Goal: Information Seeking & Learning: Check status

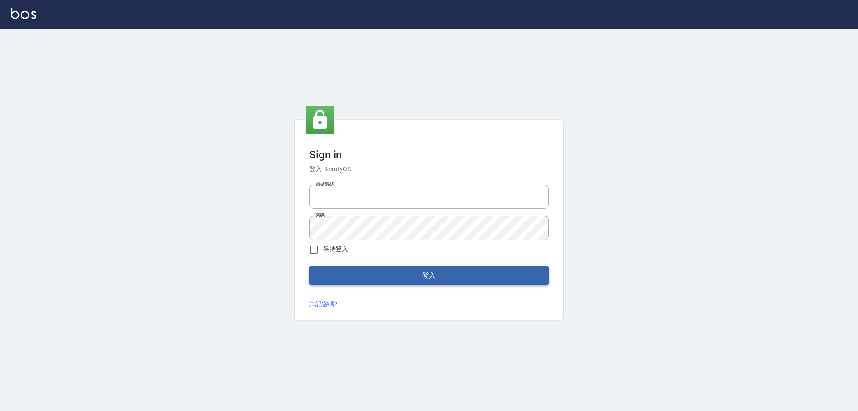
type input "0927586163"
click at [465, 280] on button "登入" at bounding box center [429, 275] width 240 height 19
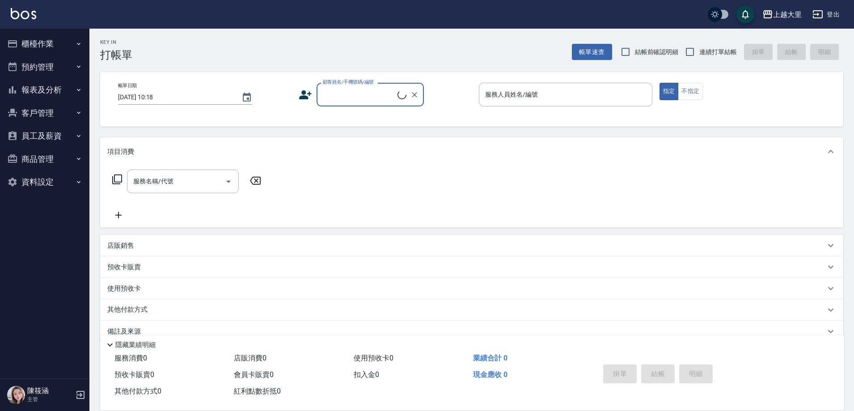
click at [46, 46] on button "櫃檯作業" at bounding box center [45, 43] width 82 height 23
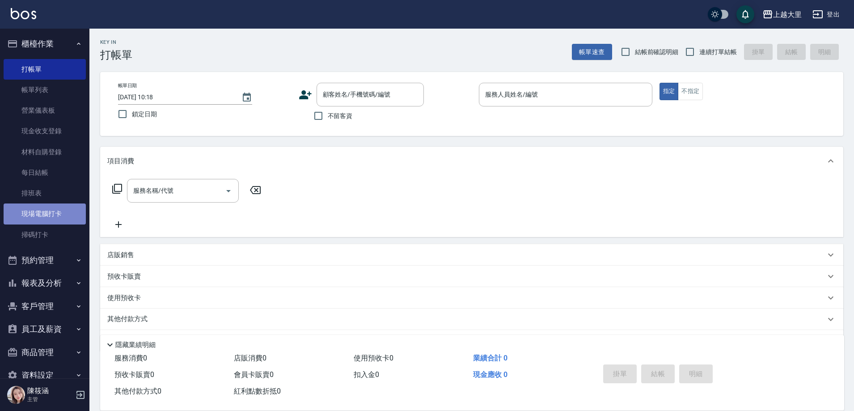
click at [58, 212] on link "現場電腦打卡" at bounding box center [45, 213] width 82 height 21
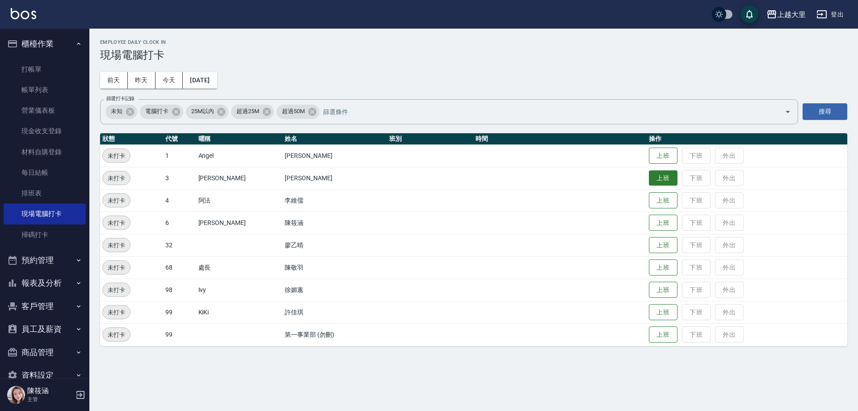
click at [665, 178] on button "上班" at bounding box center [663, 178] width 29 height 16
click at [649, 239] on button "上班" at bounding box center [663, 245] width 29 height 16
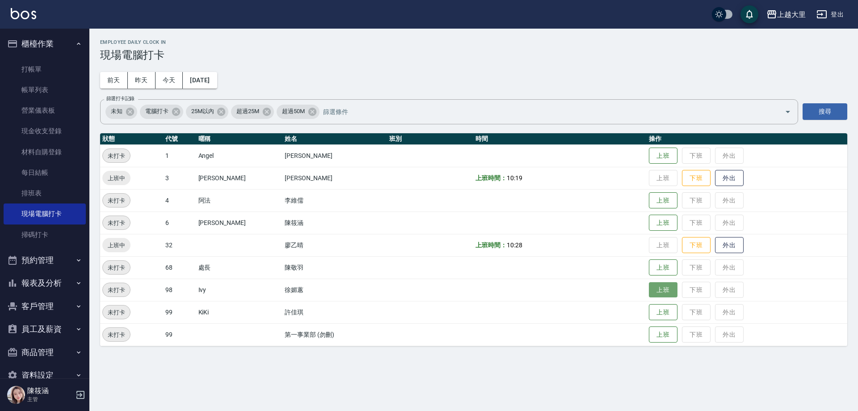
click at [655, 287] on button "上班" at bounding box center [663, 290] width 29 height 16
click at [139, 75] on button "昨天" at bounding box center [142, 80] width 28 height 17
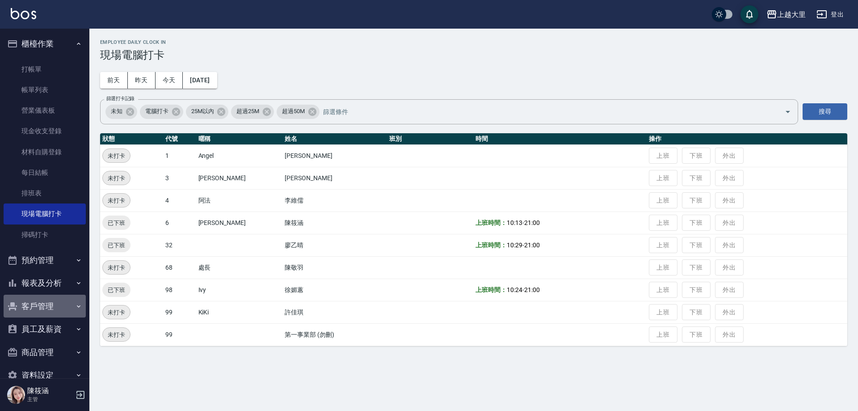
click at [51, 309] on button "客戶管理" at bounding box center [45, 306] width 82 height 23
click at [51, 306] on button "客戶管理" at bounding box center [45, 306] width 82 height 23
click at [54, 287] on button "報表及分析" at bounding box center [45, 282] width 82 height 23
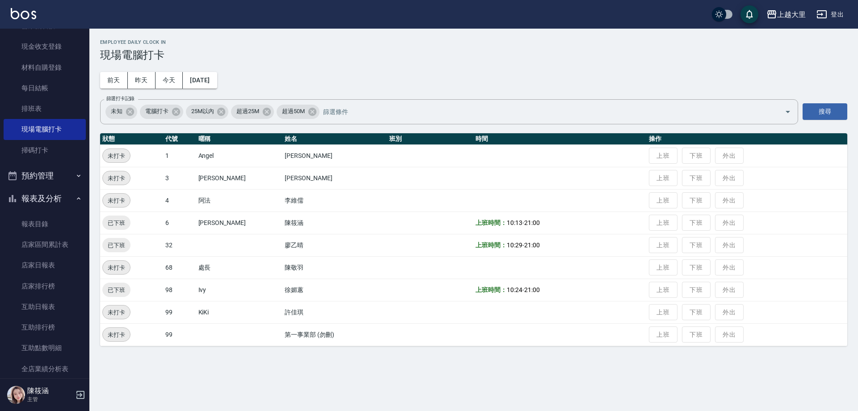
scroll to position [179, 0]
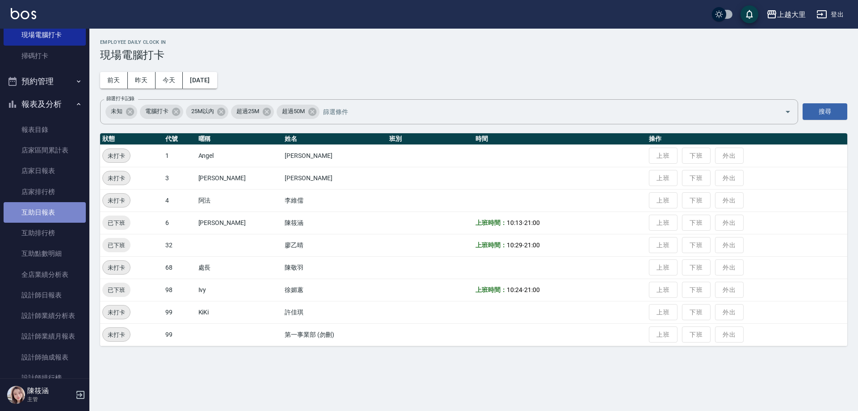
click at [54, 218] on link "互助日報表" at bounding box center [45, 212] width 82 height 21
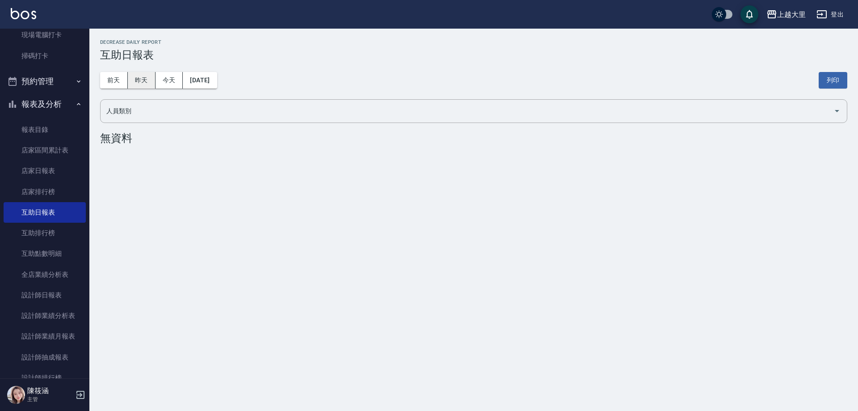
click at [151, 88] on button "昨天" at bounding box center [142, 80] width 28 height 17
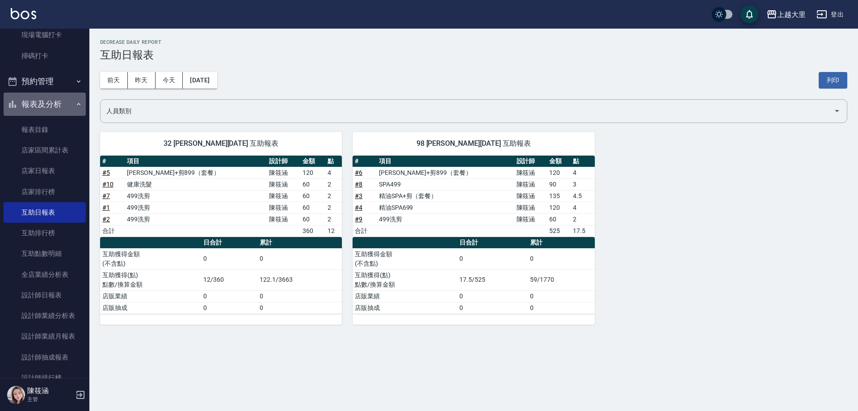
click at [52, 112] on button "報表及分析" at bounding box center [45, 104] width 82 height 23
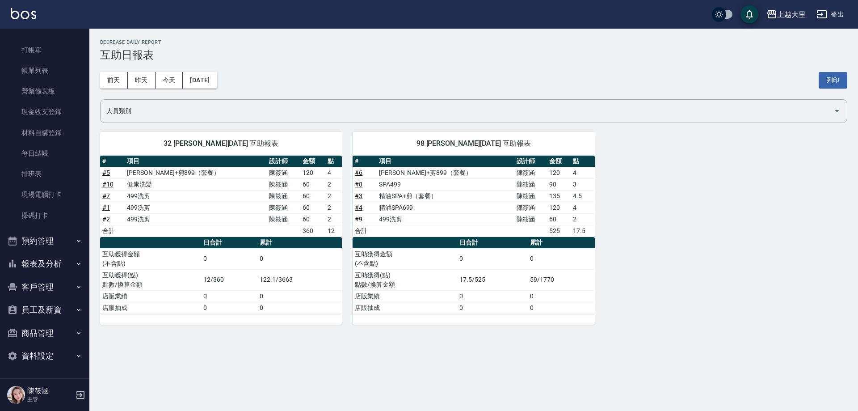
scroll to position [19, 0]
click at [63, 194] on link "現場電腦打卡" at bounding box center [45, 194] width 82 height 21
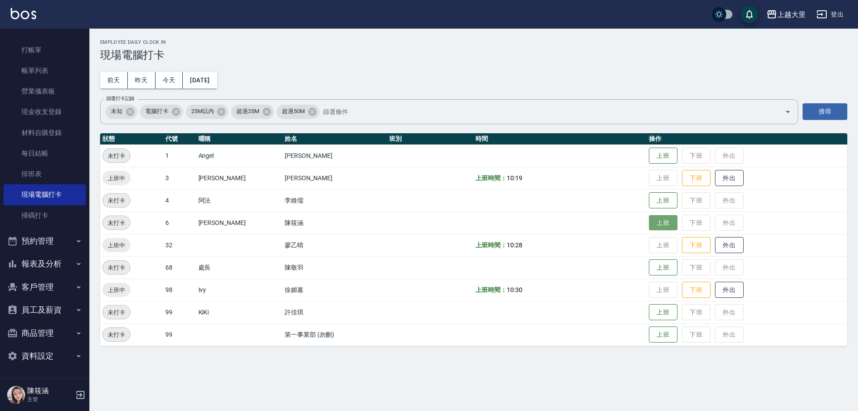
click at [668, 222] on button "上班" at bounding box center [663, 223] width 29 height 16
click at [290, 48] on div "Employee Daily Clock In 現場電腦打卡" at bounding box center [473, 50] width 747 height 22
click at [49, 270] on button "報表及分析" at bounding box center [45, 263] width 82 height 23
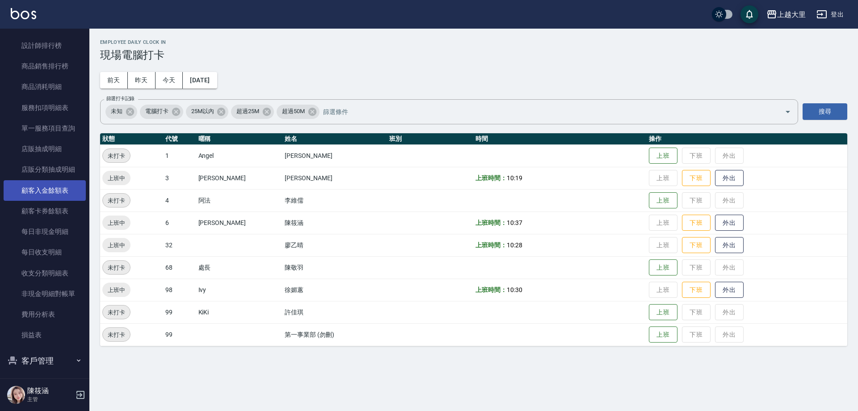
scroll to position [556, 0]
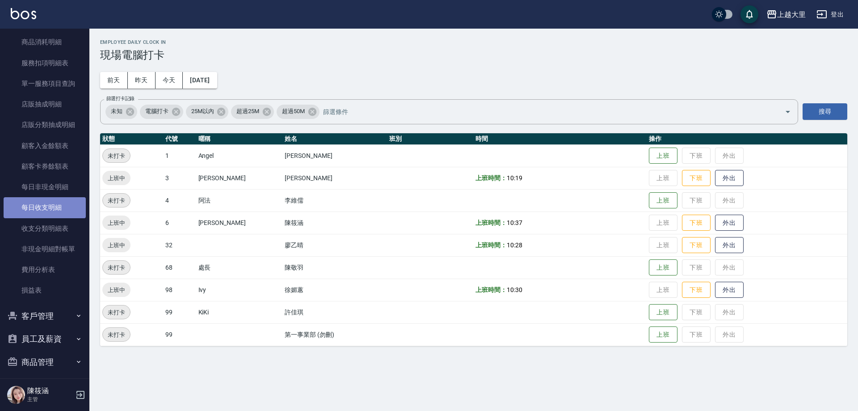
click at [53, 207] on link "每日收支明細" at bounding box center [45, 207] width 82 height 21
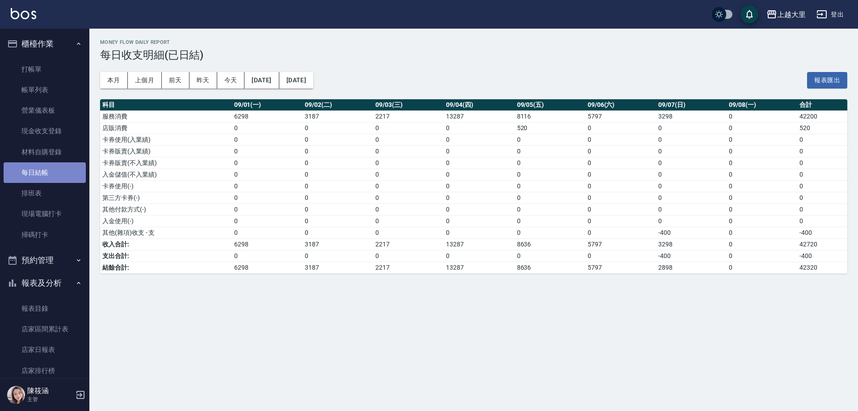
click at [52, 164] on link "每日結帳" at bounding box center [45, 172] width 82 height 21
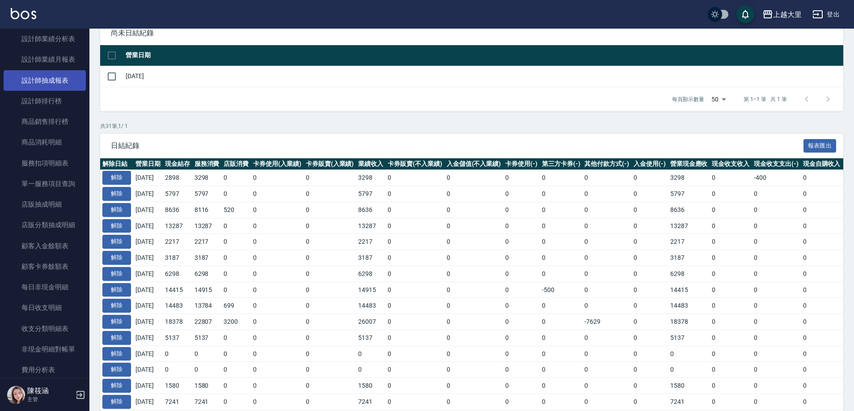
scroll to position [492, 0]
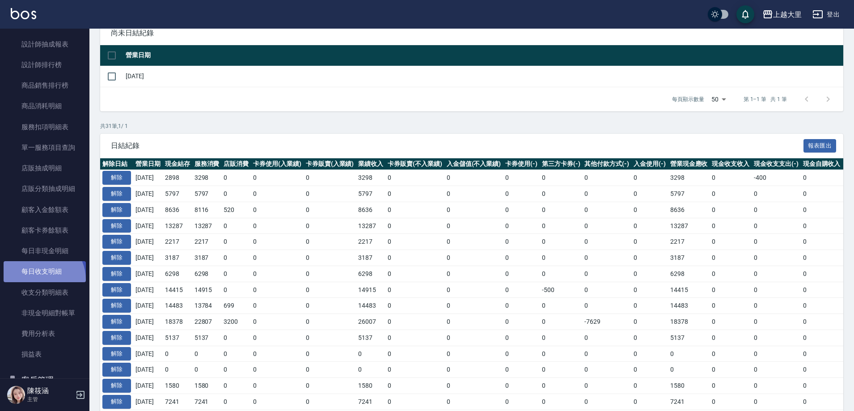
click at [40, 281] on link "每日收支明細" at bounding box center [45, 271] width 82 height 21
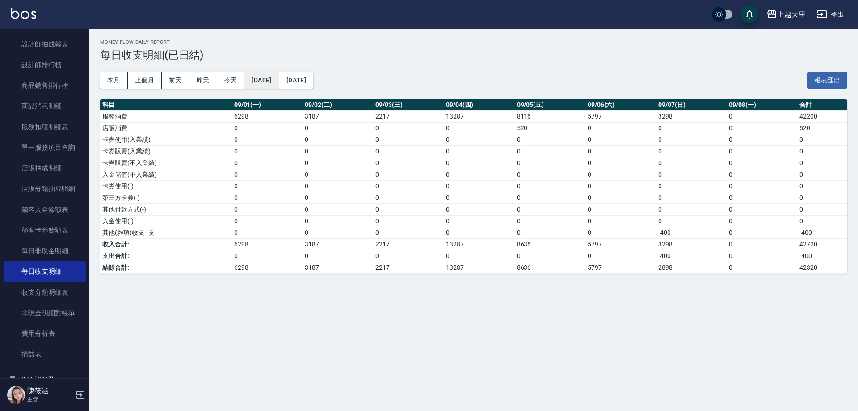
click at [260, 83] on button "[DATE]" at bounding box center [262, 80] width 34 height 17
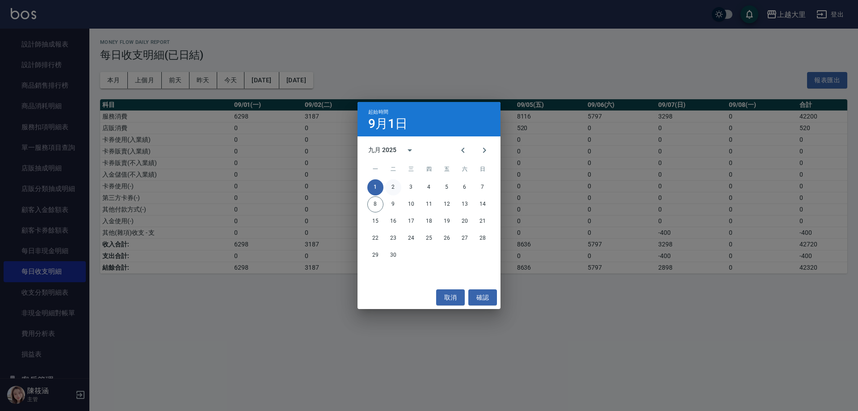
click at [391, 187] on button "2" at bounding box center [393, 187] width 16 height 16
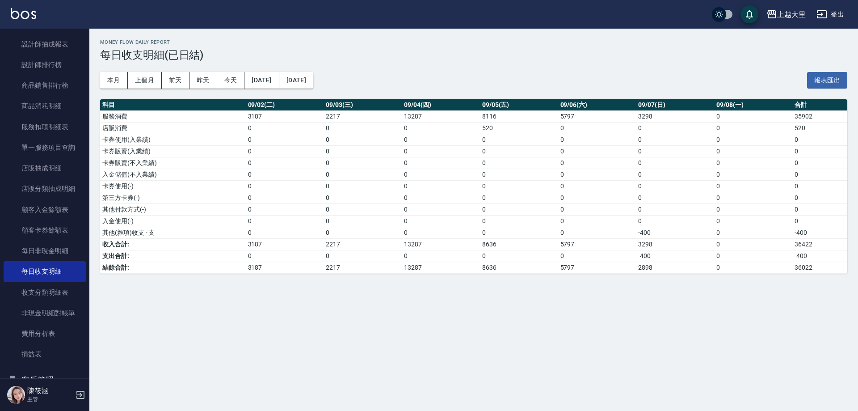
click at [263, 270] on td "3187" at bounding box center [285, 267] width 78 height 12
click at [353, 274] on div "Money Flow Daily Report 每日收支明細(已日結) 本月 上個月 [DATE] [DATE] [DATE] [DATE] [DATE] 報…" at bounding box center [473, 157] width 769 height 256
click at [403, 271] on td "13287" at bounding box center [441, 267] width 78 height 12
click at [481, 270] on td "8636" at bounding box center [519, 267] width 78 height 12
click at [550, 269] on td "8636" at bounding box center [519, 267] width 78 height 12
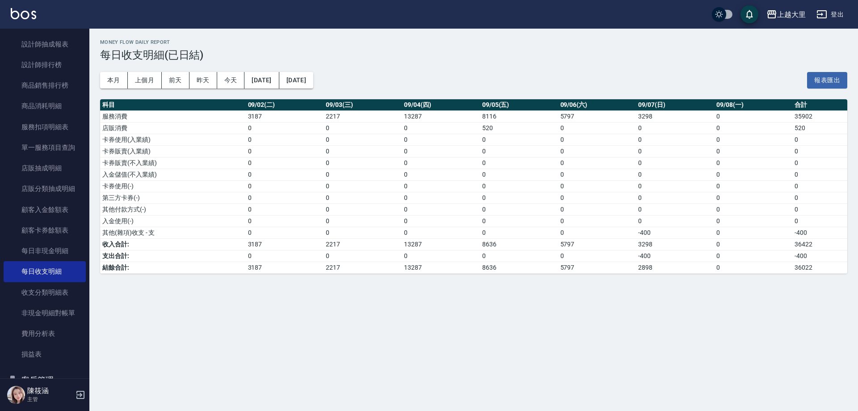
click at [618, 269] on td "5797" at bounding box center [597, 267] width 78 height 12
click at [323, 356] on div "Money Flow Daily Report 每日收支明細(已日結) 本月 上個月 [DATE] [DATE] [DATE] [DATE] [DATE] 報…" at bounding box center [429, 205] width 858 height 411
